Goal: Task Accomplishment & Management: Manage account settings

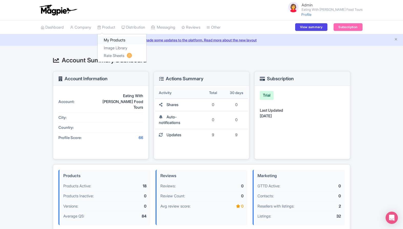
click at [110, 40] on link "My Products" at bounding box center [122, 40] width 49 height 8
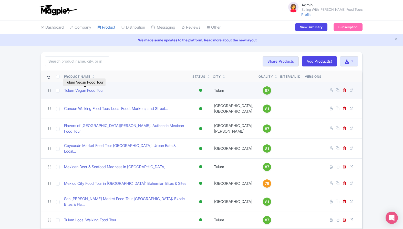
click at [87, 90] on link "Tulum Vegan Food Tour" at bounding box center [84, 91] width 40 height 6
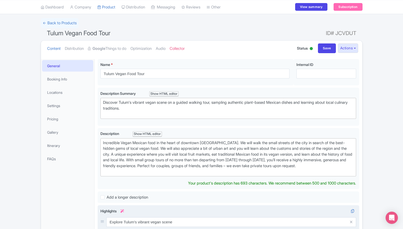
scroll to position [30, 0]
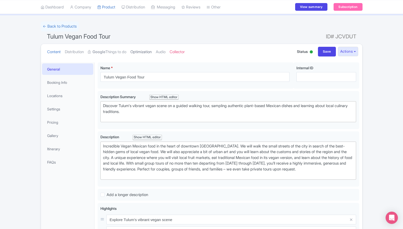
click at [150, 51] on link "Optimization" at bounding box center [140, 52] width 21 height 16
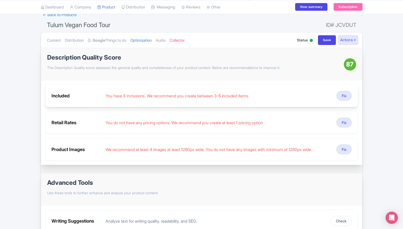
scroll to position [43, 0]
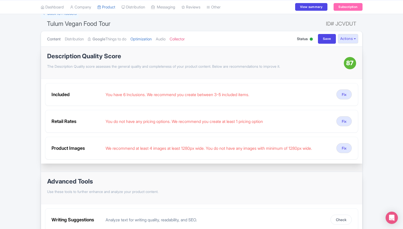
click at [49, 38] on link "Content" at bounding box center [54, 39] width 14 height 16
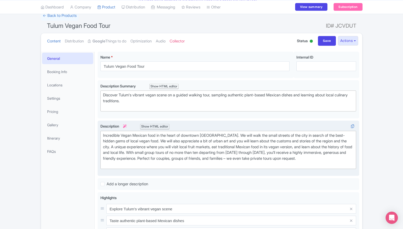
scroll to position [41, 0]
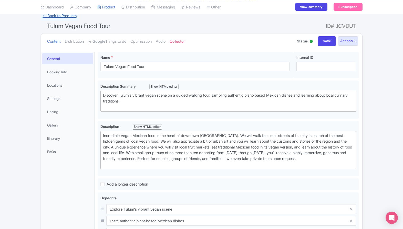
click at [66, 15] on link "← Back to Products" at bounding box center [60, 16] width 38 height 10
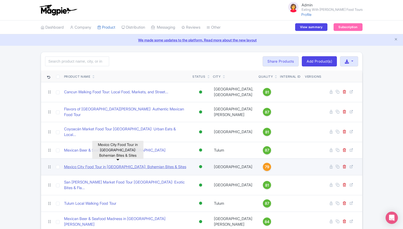
click at [125, 164] on link "Mexico City Food Tour in [GEOGRAPHIC_DATA]: Bohemian Bites & Sites" at bounding box center [125, 167] width 122 height 6
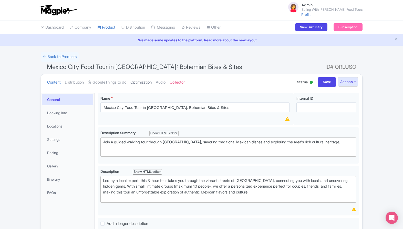
click at [140, 87] on link "Optimization" at bounding box center [140, 82] width 21 height 16
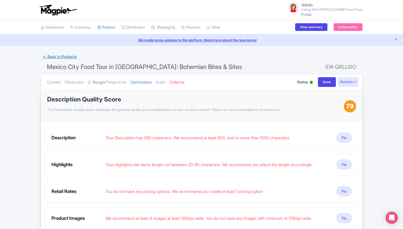
click at [68, 56] on link "← Back to Products" at bounding box center [60, 57] width 38 height 10
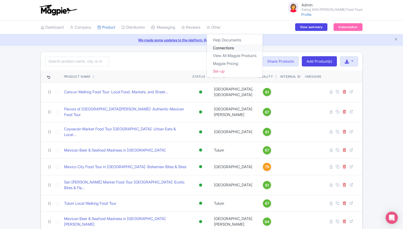
click at [223, 48] on link "Connections" at bounding box center [235, 48] width 56 height 8
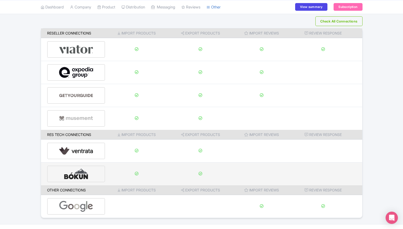
scroll to position [36, 0]
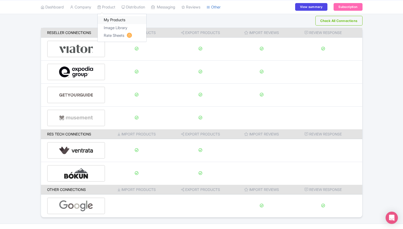
click at [113, 20] on link "My Products" at bounding box center [122, 20] width 49 height 8
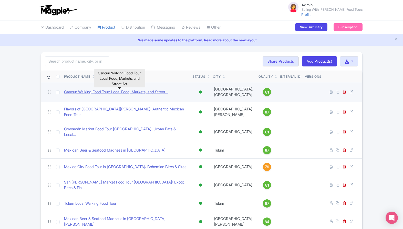
click at [89, 90] on link "Cancun Walking Food Tour: Local Food, Markets, and Street..." at bounding box center [116, 92] width 104 height 6
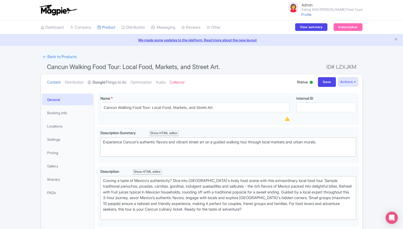
click at [103, 83] on strong "Google" at bounding box center [98, 83] width 13 height 6
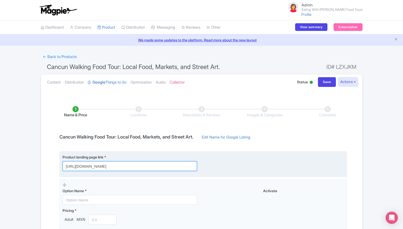
click at [155, 166] on input "https://shop.live.rc.viator.com/tours/Cancun/Cancun-Local-Mexican-Food-Tour/d63…" at bounding box center [129, 166] width 134 height 10
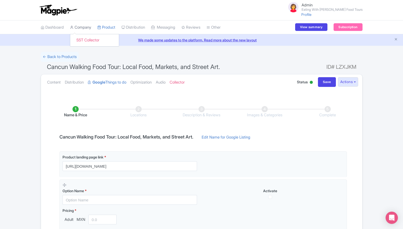
click at [81, 28] on link "Company" at bounding box center [80, 27] width 21 height 14
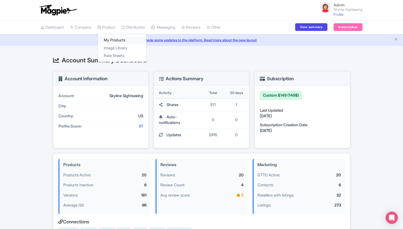
click at [106, 43] on link "My Products" at bounding box center [122, 40] width 49 height 8
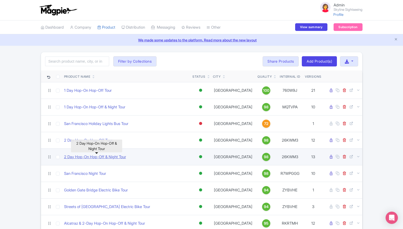
click at [80, 159] on link "2 Day Hop-On Hop-Off & Night Tour" at bounding box center [95, 157] width 62 height 6
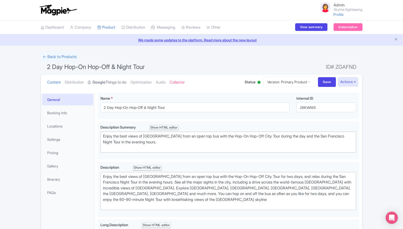
click at [120, 80] on link "Google Things to do" at bounding box center [107, 82] width 38 height 16
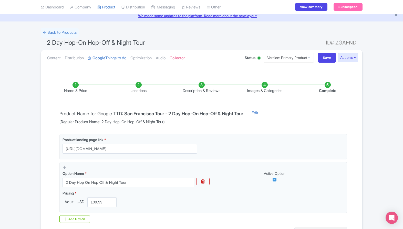
scroll to position [28, 0]
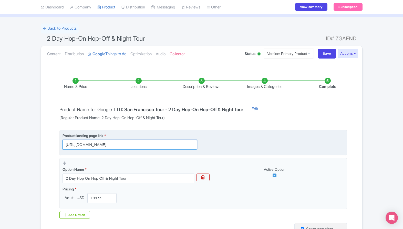
click at [138, 146] on input "[URL][DOMAIN_NAME]" at bounding box center [129, 145] width 134 height 10
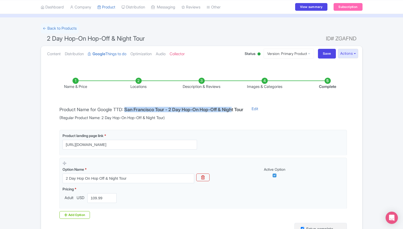
drag, startPoint x: 127, startPoint y: 108, endPoint x: 238, endPoint y: 109, distance: 111.6
click at [238, 109] on h4 "San Francisco Tour - 2 Day Hop-On Hop-Off & Night Tour" at bounding box center [183, 109] width 119 height 5
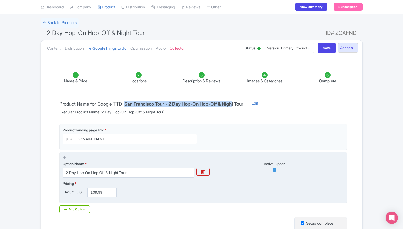
scroll to position [37, 0]
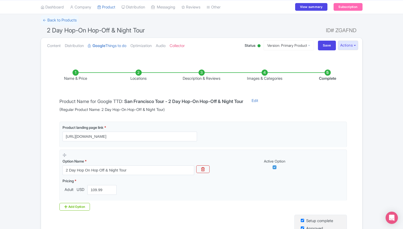
click at [138, 75] on li "Locations" at bounding box center [138, 76] width 63 height 12
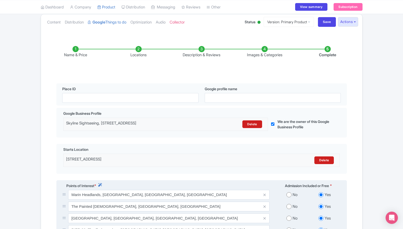
scroll to position [47, 0]
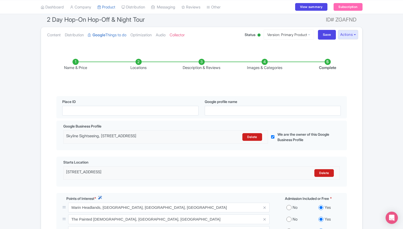
click at [201, 62] on li "Description & Reviews" at bounding box center [201, 65] width 63 height 12
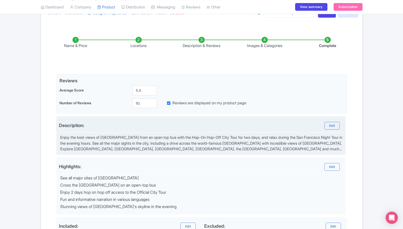
scroll to position [63, 0]
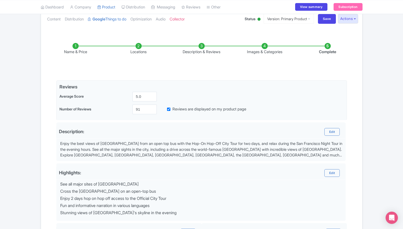
click at [266, 46] on li "Images & Categories" at bounding box center [264, 49] width 63 height 12
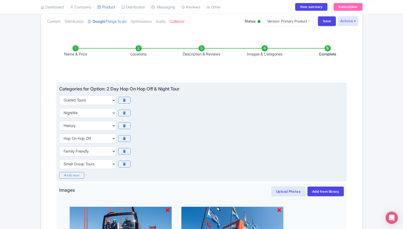
scroll to position [58, 0]
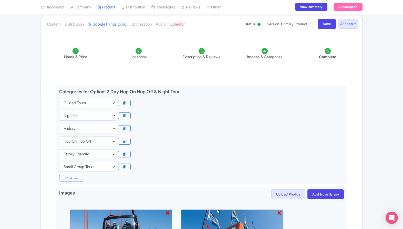
click at [326, 53] on li "Complete" at bounding box center [327, 54] width 63 height 12
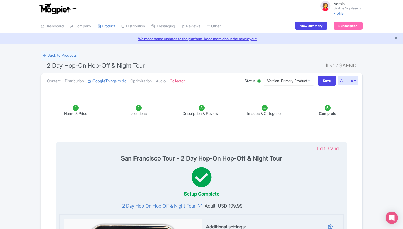
scroll to position [0, 0]
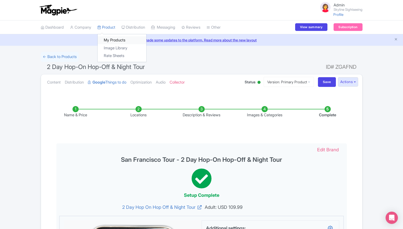
click at [110, 43] on link "My Products" at bounding box center [122, 40] width 49 height 8
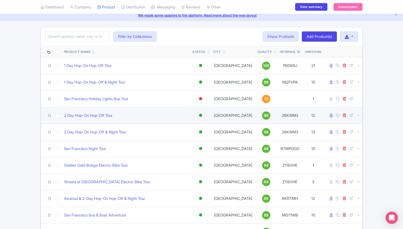
scroll to position [28, 0]
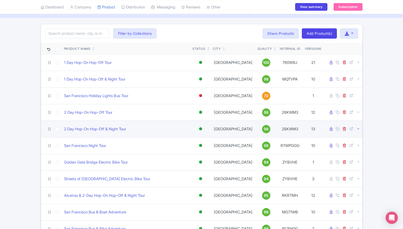
click at [357, 128] on icon at bounding box center [358, 129] width 4 height 4
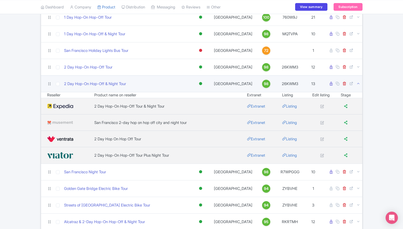
scroll to position [76, 0]
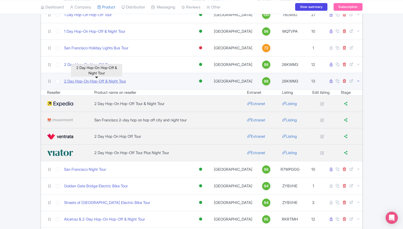
click at [120, 81] on link "2 Day Hop-On Hop-Off & Night Tour" at bounding box center [95, 82] width 62 height 6
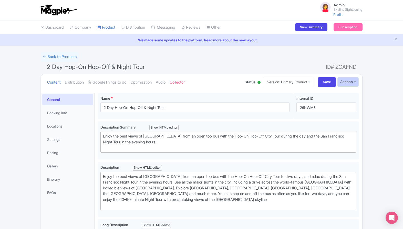
click at [351, 86] on button "Actions" at bounding box center [348, 81] width 20 height 9
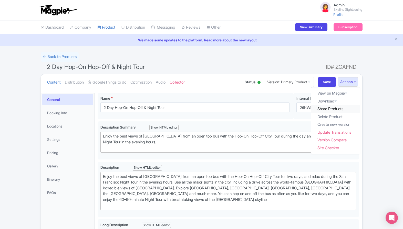
click at [329, 109] on link "Share Products" at bounding box center [335, 109] width 49 height 8
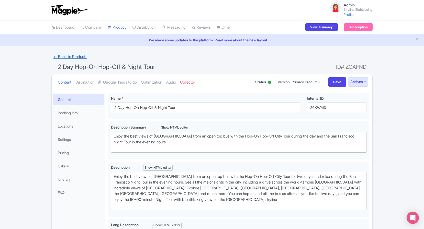
click at [71, 57] on link "← Back to Products" at bounding box center [70, 57] width 38 height 10
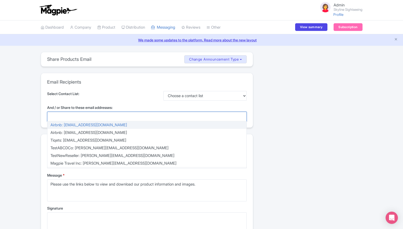
click at [130, 116] on div at bounding box center [146, 117] width 199 height 10
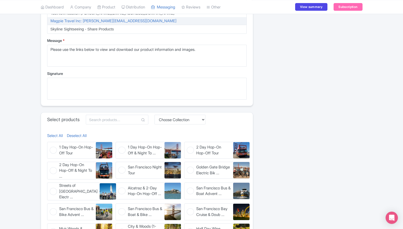
scroll to position [140, 0]
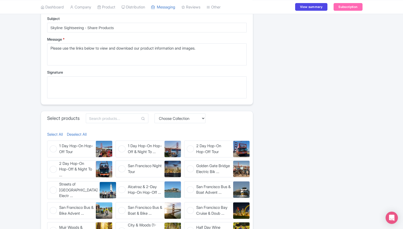
click at [54, 146] on figure "1 Day Hop-On Hop-Off Tour 1 Day Hop-On Hop-Off Tour" at bounding box center [80, 149] width 66 height 17
click at [50, 144] on input "1 Day Hop-On Hop-Off Tour 1 Day Hop-On Hop-Off Tour" at bounding box center [48, 142] width 3 height 3
checkbox input "true"
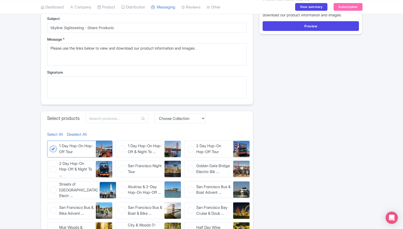
click at [53, 173] on figure "2 Day Hop-On Hop-Off & Night To ... 2 Day Hop-On Hop-Off & Night Tour" at bounding box center [80, 170] width 66 height 18
click at [50, 164] on input "2 Day Hop-On Hop-Off & Night To ... 2 Day Hop-On Hop-Off & Night Tour" at bounding box center [48, 162] width 3 height 3
checkbox input "true"
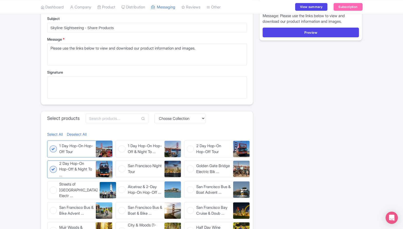
click at [50, 191] on figure "Streets of San Francisco Electr ... Streets of San Francisco Electric Bike Tour" at bounding box center [80, 190] width 66 height 18
click at [50, 185] on input "Streets of San Francisco Electr ... Streets of San Francisco Electric Bike Tour" at bounding box center [48, 182] width 3 height 3
checkbox input "true"
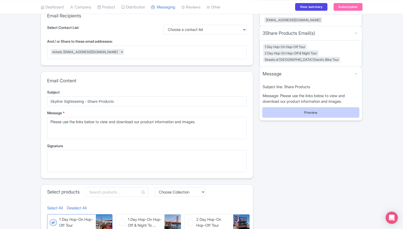
click at [293, 114] on button "Preview" at bounding box center [310, 113] width 96 height 10
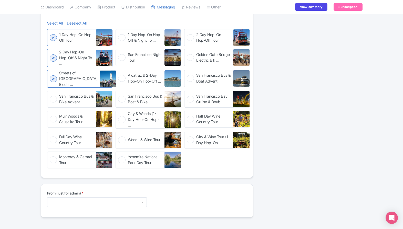
scroll to position [285, 0]
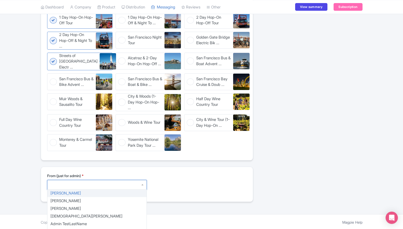
click at [101, 189] on div at bounding box center [97, 185] width 100 height 10
type textarea "Sarah Nielsen sarah+skyline@magpie.travel"
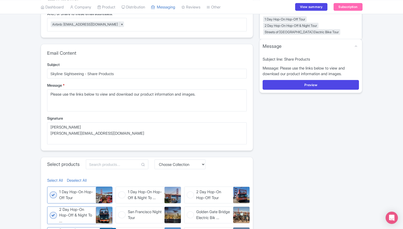
scroll to position [80, 0]
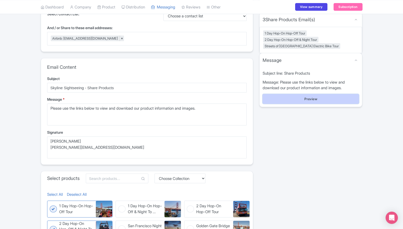
click at [291, 95] on button "Preview" at bounding box center [310, 99] width 96 height 10
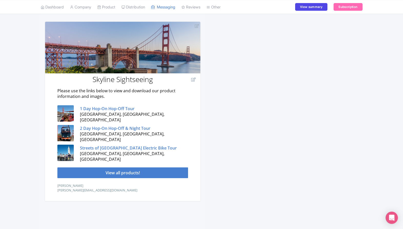
scroll to position [114, 0]
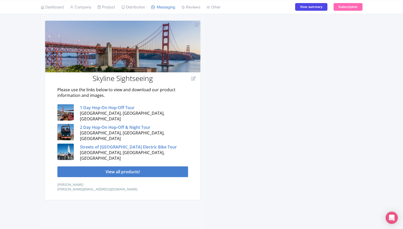
click at [93, 111] on strong "1 Day Hop-On Hop-Off Tour" at bounding box center [107, 108] width 55 height 6
click at [83, 8] on link "Company" at bounding box center [80, 7] width 21 height 14
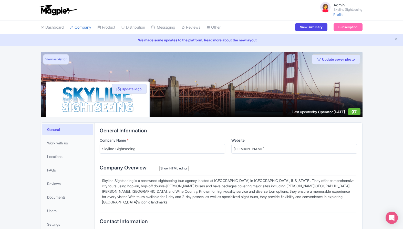
click at [59, 60] on link "View as visitor" at bounding box center [55, 60] width 25 height 10
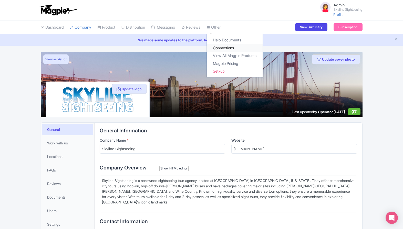
click at [220, 48] on link "Connections" at bounding box center [235, 48] width 56 height 8
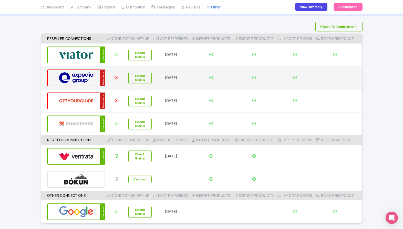
scroll to position [32, 0]
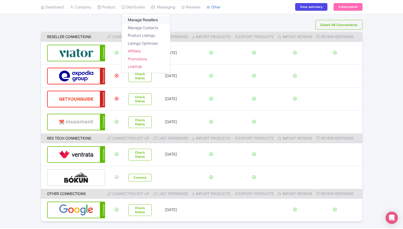
click at [149, 21] on link "Manage Resellers" at bounding box center [146, 20] width 49 height 8
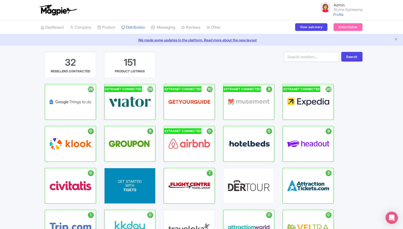
click at [126, 182] on span "GET STARTED" at bounding box center [130, 181] width 24 height 4
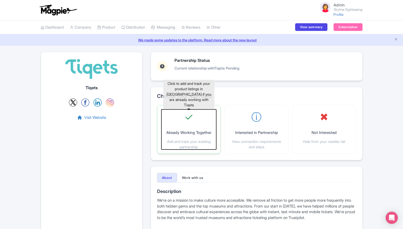
click at [186, 140] on p "Add and track your existing partnership" at bounding box center [188, 144] width 55 height 11
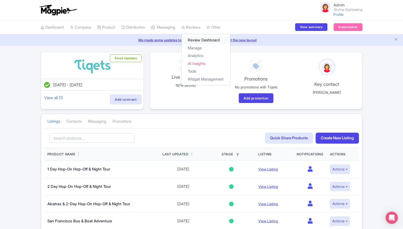
click at [197, 42] on link "Review Dashboard" at bounding box center [205, 40] width 49 height 8
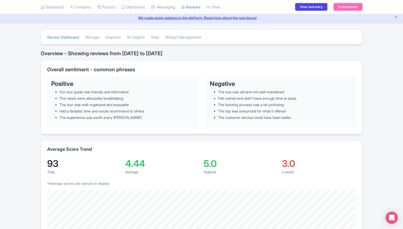
scroll to position [11, 0]
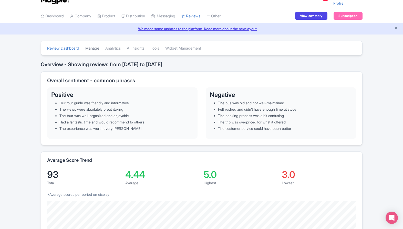
click at [88, 50] on link "Manage" at bounding box center [92, 48] width 14 height 14
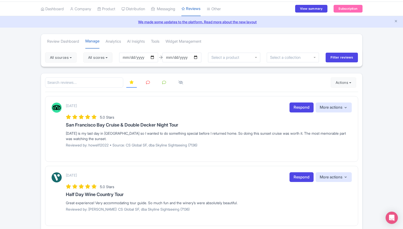
scroll to position [23, 0]
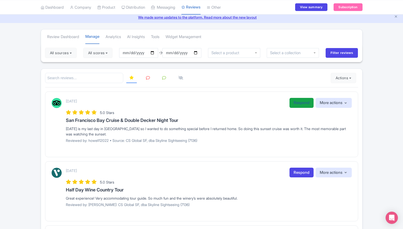
click at [303, 108] on link "Respond" at bounding box center [301, 103] width 24 height 10
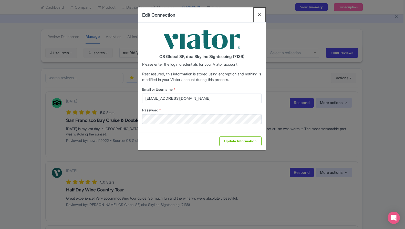
click at [260, 15] on button "Close" at bounding box center [259, 14] width 12 height 15
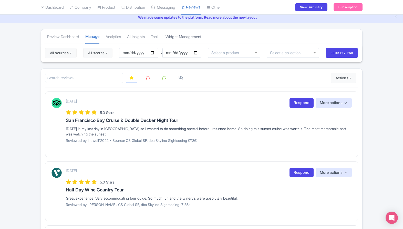
click at [188, 41] on link "Widget Management" at bounding box center [183, 37] width 36 height 14
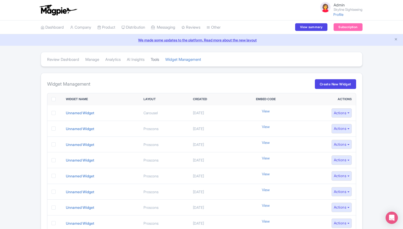
click at [159, 61] on link "Tools" at bounding box center [154, 60] width 8 height 14
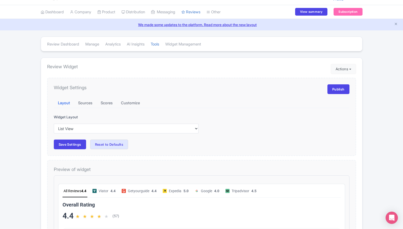
scroll to position [7, 0]
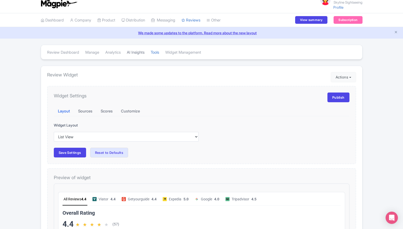
click at [132, 53] on link "AI Insights" at bounding box center [136, 53] width 18 height 14
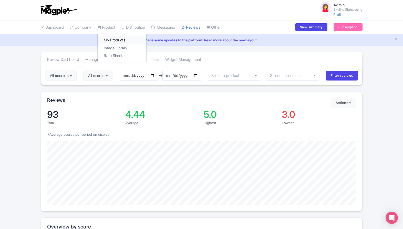
click at [115, 41] on link "My Products" at bounding box center [122, 40] width 49 height 8
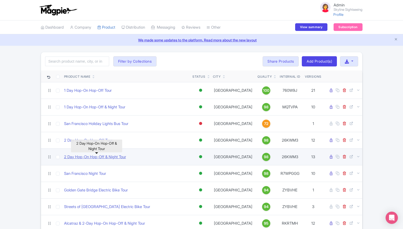
click at [96, 156] on link "2 Day Hop-On Hop-Off & Night Tour" at bounding box center [95, 157] width 62 height 6
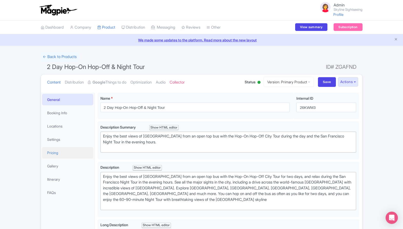
click at [45, 154] on link "Pricing" at bounding box center [67, 153] width 51 height 12
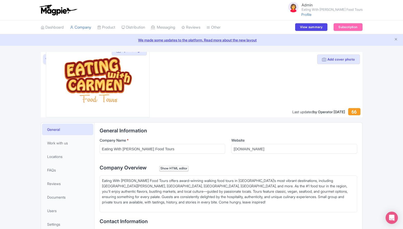
click at [44, 59] on link "View as visitor" at bounding box center [55, 60] width 25 height 10
click at [156, 148] on input "Eating With Carmen Food Tours" at bounding box center [163, 149] width 126 height 10
drag, startPoint x: 158, startPoint y: 148, endPoint x: 107, endPoint y: 146, distance: 51.0
click at [107, 146] on input "Eating With Carmen Food Tours" at bounding box center [163, 149] width 126 height 10
click at [44, 60] on link "View as visitor" at bounding box center [55, 60] width 25 height 10
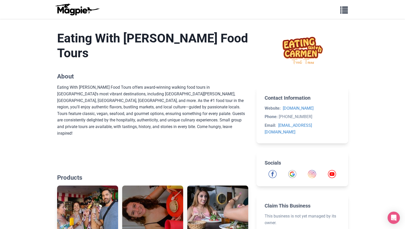
scroll to position [81, 0]
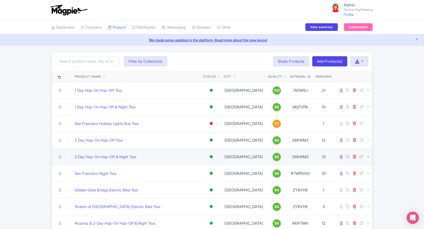
click at [368, 157] on icon at bounding box center [369, 157] width 4 height 4
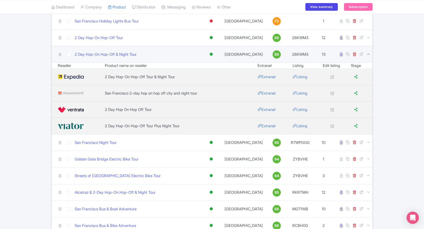
scroll to position [106, 0]
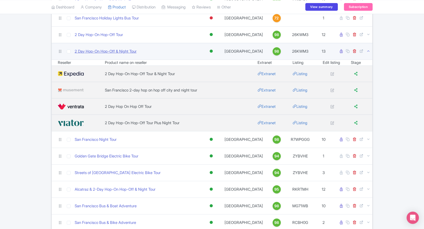
click at [106, 54] on link "2 Day Hop-On Hop-Off & Night Tour" at bounding box center [106, 52] width 62 height 6
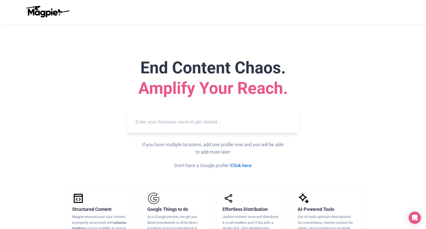
click at [245, 119] on input "text" at bounding box center [213, 122] width 164 height 14
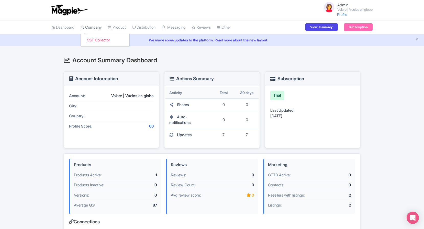
click at [98, 30] on link "Company" at bounding box center [91, 27] width 21 height 14
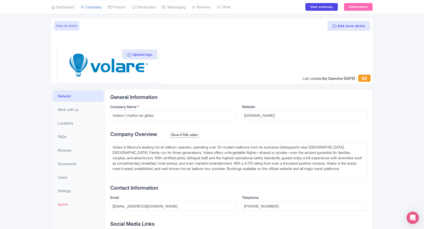
scroll to position [30, 0]
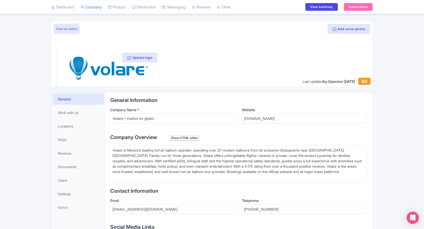
click at [76, 26] on link "View as visitor" at bounding box center [66, 29] width 25 height 10
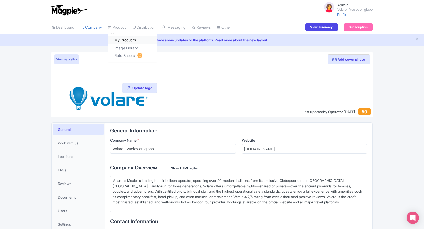
click at [116, 41] on link "My Products" at bounding box center [132, 40] width 49 height 8
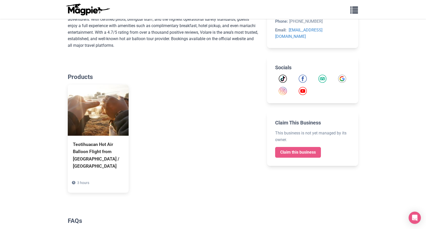
scroll to position [180, 0]
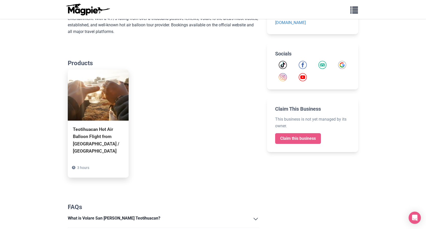
click at [91, 122] on div "Teotihuacan Hot Air Balloon Flight from Mexico City / Volare 3 hours" at bounding box center [98, 149] width 61 height 57
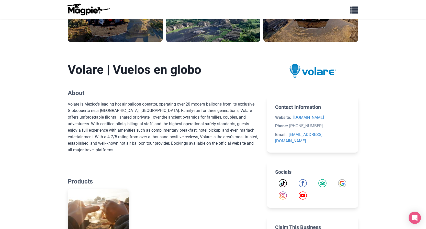
scroll to position [0, 0]
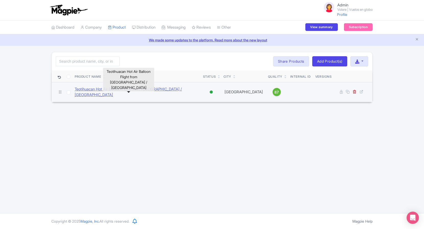
click at [171, 91] on link "Teotihuacan Hot Air Balloon Flight from Mexico City / Volare" at bounding box center [137, 93] width 124 height 12
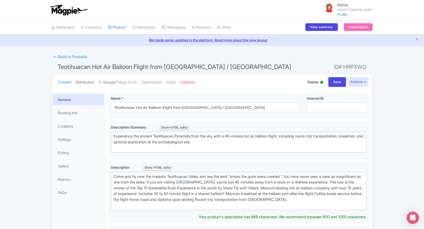
click at [85, 82] on link "Distribution" at bounding box center [84, 82] width 19 height 16
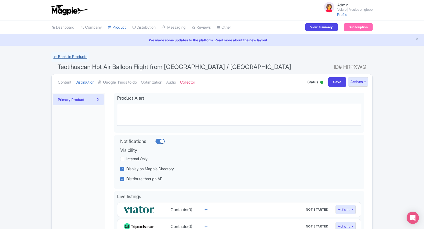
click at [70, 54] on link "← Back to Products" at bounding box center [70, 57] width 38 height 10
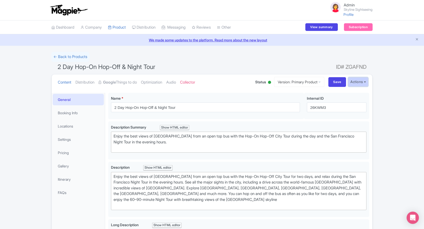
click at [363, 82] on button "Actions" at bounding box center [358, 81] width 20 height 9
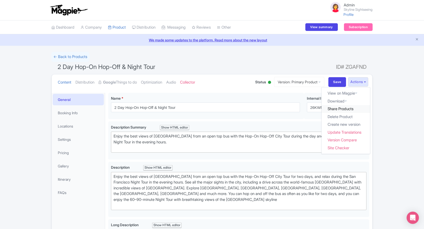
click at [333, 110] on link "Share Products" at bounding box center [346, 109] width 49 height 8
click at [119, 83] on link "Google Things to do" at bounding box center [118, 82] width 38 height 16
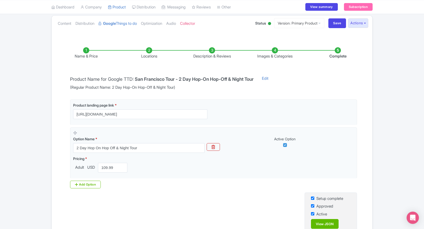
scroll to position [58, 0]
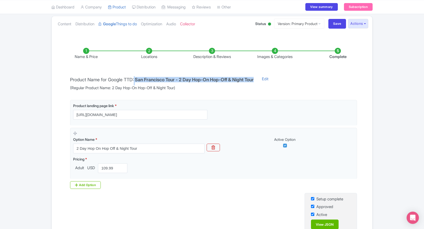
drag, startPoint x: 136, startPoint y: 80, endPoint x: 207, endPoint y: 83, distance: 71.0
click at [207, 83] on div "Product Name for Google TTD: San Francisco Tour - 2 Day Hop-On Hop-Off & Night …" at bounding box center [162, 83] width 190 height 15
click at [217, 93] on div "Name & Price Locations Description & Reviews Images & Categories Complete Produ…" at bounding box center [212, 144] width 315 height 213
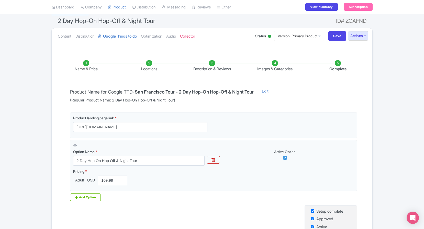
scroll to position [42, 0]
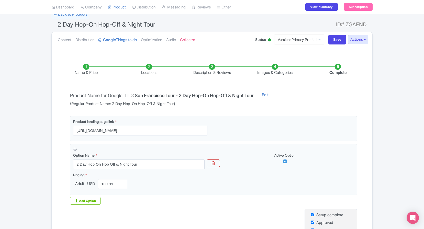
click at [212, 66] on li "Description & Reviews" at bounding box center [212, 70] width 63 height 12
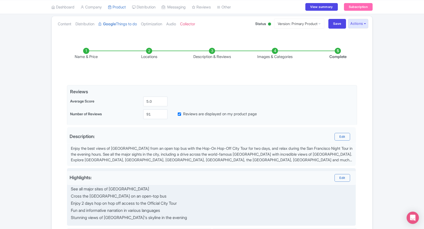
scroll to position [20, 0]
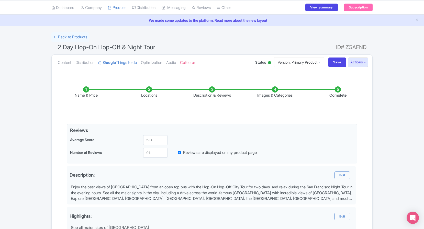
click at [274, 88] on li "Images & Categories" at bounding box center [275, 93] width 63 height 12
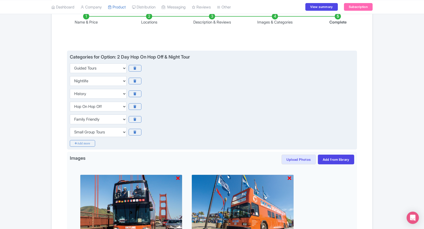
scroll to position [63, 0]
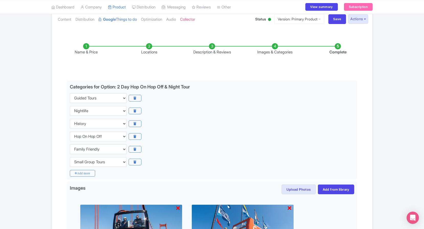
click at [338, 46] on li "Complete" at bounding box center [338, 49] width 63 height 12
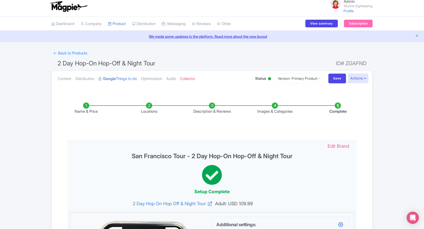
scroll to position [0, 0]
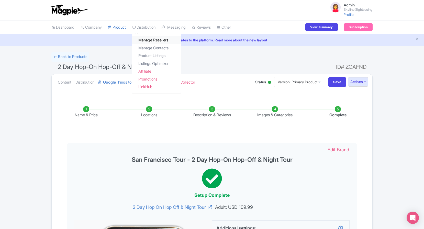
click at [153, 41] on link "Manage Resellers" at bounding box center [156, 40] width 49 height 8
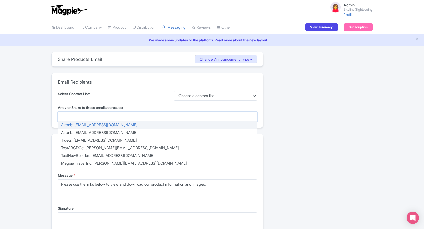
click at [178, 115] on div at bounding box center [157, 117] width 199 height 10
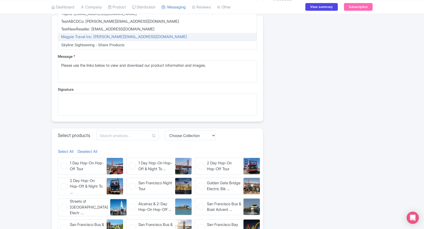
scroll to position [135, 0]
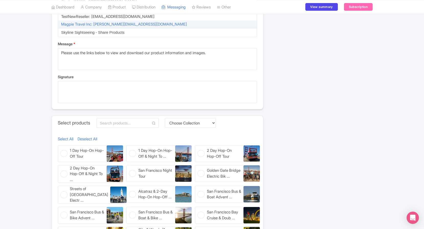
click at [63, 156] on figure "1 Day Hop-On Hop-Off Tour 1 Day Hop-On Hop-Off Tour" at bounding box center [91, 153] width 66 height 17
click at [61, 149] on input "1 Day Hop-On Hop-Off Tour 1 Day Hop-On Hop-Off Tour" at bounding box center [59, 146] width 3 height 3
checkbox input "true"
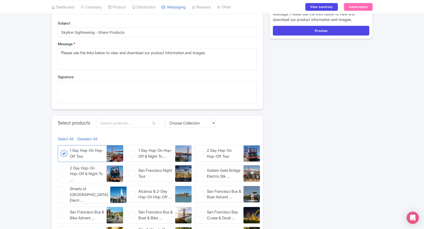
click at [61, 178] on figure "2 Day Hop-On Hop-Off & Night To ... 2 Day Hop-On Hop-Off & Night Tour" at bounding box center [91, 174] width 66 height 18
click at [61, 169] on input "2 Day Hop-On Hop-Off & Night To ... 2 Day Hop-On Hop-Off & Night Tour" at bounding box center [59, 166] width 3 height 3
checkbox input "true"
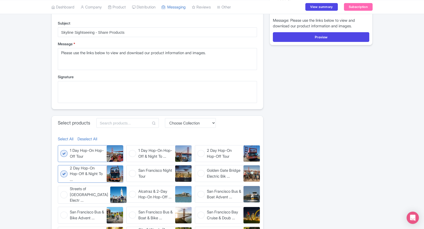
click at [65, 195] on figure "Streets of [GEOGRAPHIC_DATA] Electr ... Streets of [GEOGRAPHIC_DATA] Electric B…" at bounding box center [91, 195] width 66 height 18
click at [61, 189] on input "Streets of [GEOGRAPHIC_DATA] Electr ... Streets of [GEOGRAPHIC_DATA] Electric B…" at bounding box center [59, 187] width 3 height 3
checkbox input "true"
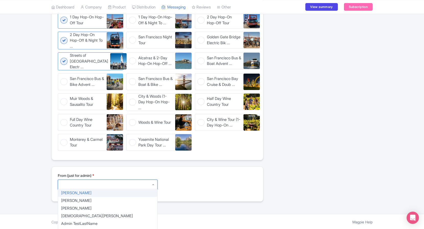
click at [82, 184] on div at bounding box center [108, 185] width 100 height 10
type textarea "Sarah Nielsen sarah+skyline@magpie.travel"
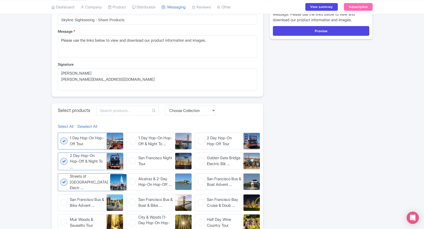
scroll to position [107, 0]
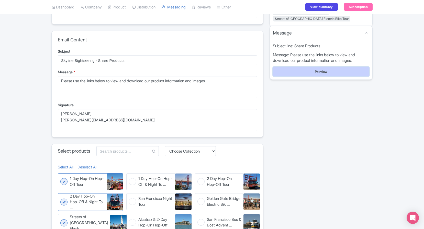
click at [331, 73] on button "Preview" at bounding box center [321, 72] width 96 height 10
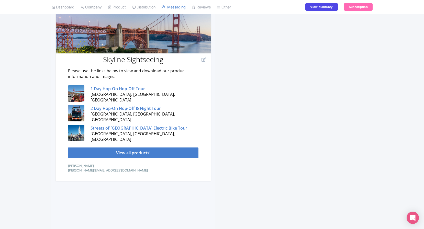
scroll to position [134, 0]
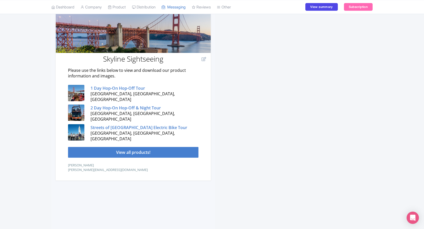
click at [124, 90] on strong "1 Day Hop-On Hop-Off Tour" at bounding box center [118, 88] width 55 height 6
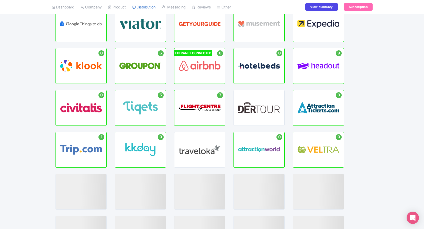
scroll to position [79, 0]
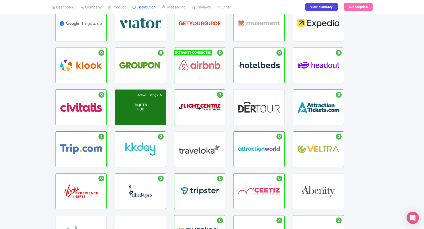
click at [153, 101] on div "Active Listings : 5 TIQETS HUB" at bounding box center [140, 107] width 51 height 35
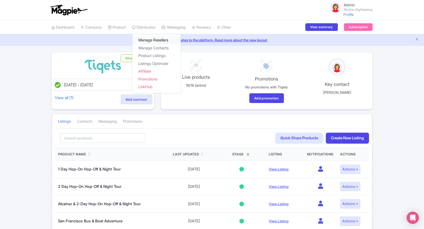
click at [152, 41] on link "Manage Resellers" at bounding box center [156, 40] width 49 height 8
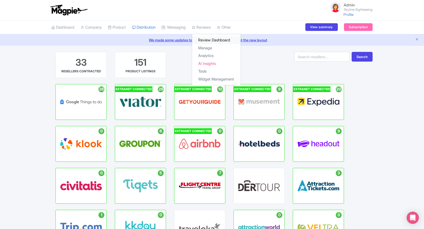
click at [210, 39] on link "Review Dashboard" at bounding box center [216, 40] width 49 height 8
click at [208, 40] on link "Review Dashboard" at bounding box center [216, 40] width 49 height 8
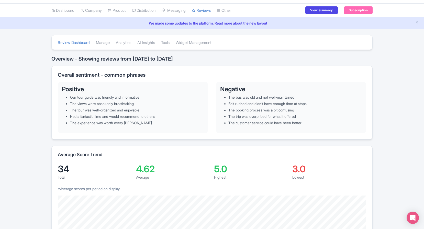
scroll to position [13, 0]
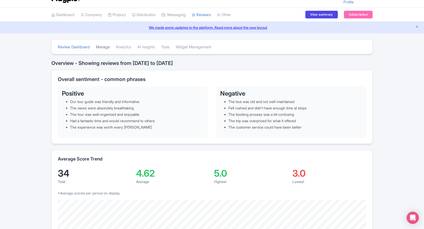
click at [106, 47] on link "Manage" at bounding box center [103, 47] width 14 height 14
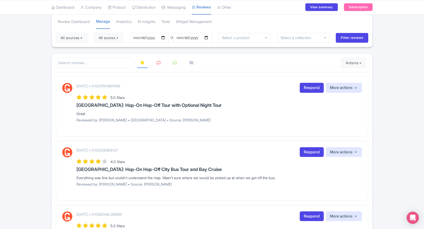
scroll to position [40, 0]
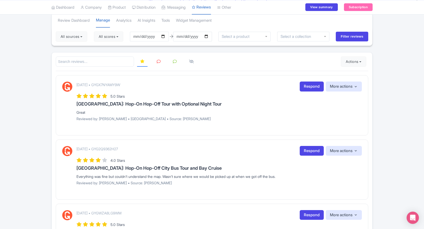
click at [177, 62] on link at bounding box center [175, 62] width 10 height 10
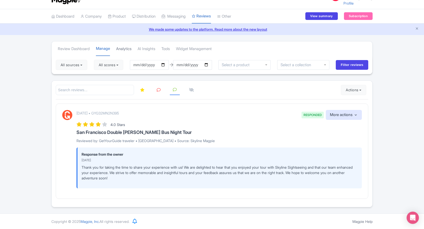
click at [130, 49] on link "Analytics" at bounding box center [123, 49] width 15 height 14
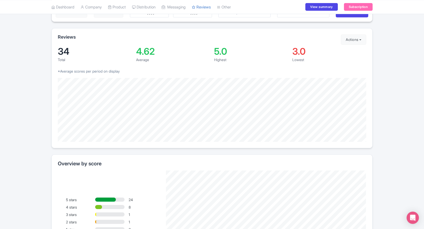
scroll to position [16, 0]
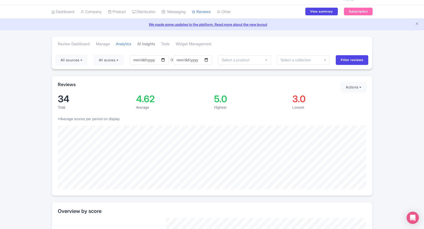
click at [148, 44] on link "AI Insights" at bounding box center [146, 44] width 18 height 14
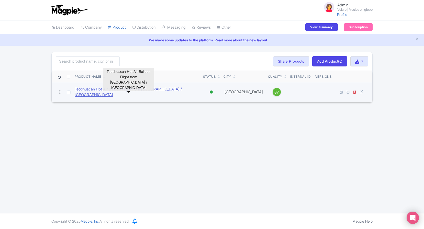
click at [110, 91] on link "Teotihuacan Hot Air Balloon Flight from [GEOGRAPHIC_DATA] / [GEOGRAPHIC_DATA]" at bounding box center [137, 93] width 124 height 12
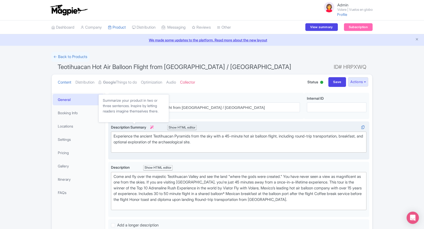
click at [154, 128] on icon at bounding box center [152, 128] width 4 height 4
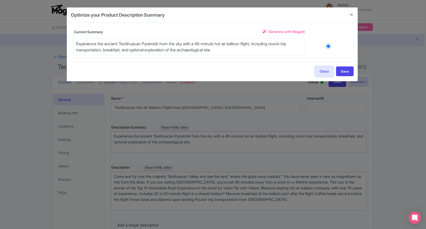
click at [303, 32] on span "Generate with MagpAI" at bounding box center [287, 31] width 37 height 5
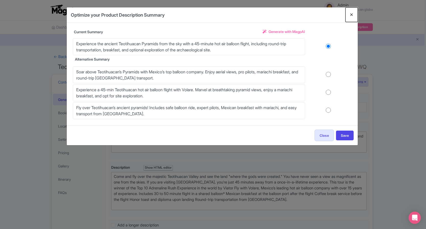
click at [351, 16] on button "Close" at bounding box center [352, 14] width 12 height 15
